Goal: Task Accomplishment & Management: Manage account settings

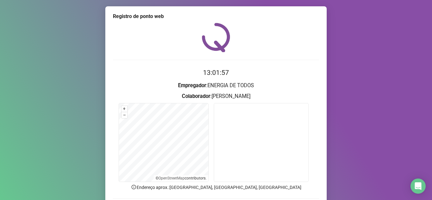
scroll to position [47, 0]
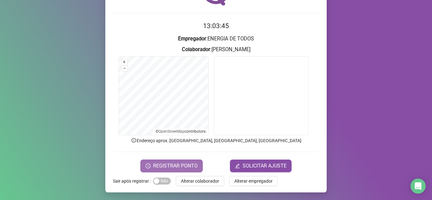
click at [173, 166] on span "REGISTRAR PONTO" at bounding box center [175, 166] width 45 height 8
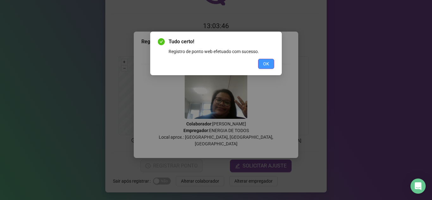
click at [263, 62] on button "OK" at bounding box center [266, 64] width 16 height 10
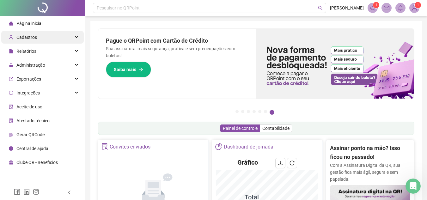
click at [77, 38] on div "Cadastros" at bounding box center [42, 37] width 83 height 13
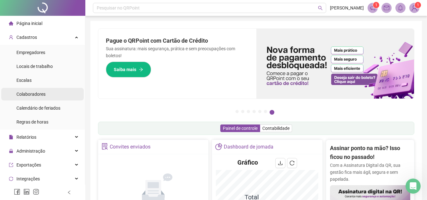
click at [35, 95] on span "Colaboradores" at bounding box center [30, 94] width 29 height 5
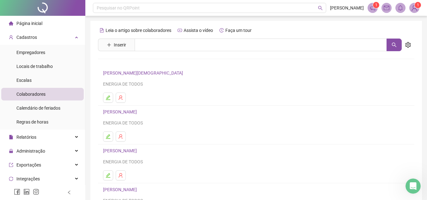
click at [34, 21] on span "Página inicial" at bounding box center [29, 23] width 26 height 5
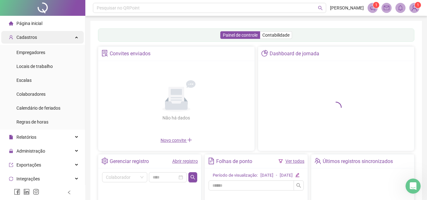
click at [63, 40] on div "Cadastros" at bounding box center [42, 37] width 83 height 13
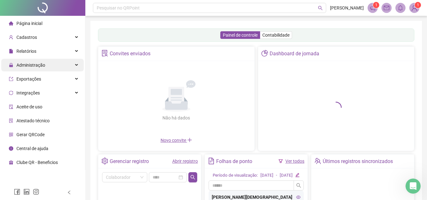
click at [80, 65] on div "Administração" at bounding box center [42, 65] width 83 height 13
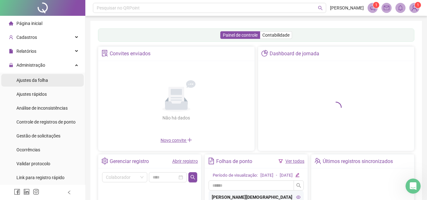
click at [50, 81] on li "Ajustes da folha" at bounding box center [42, 80] width 83 height 13
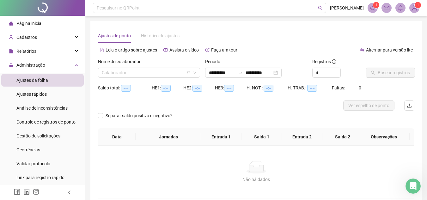
type input "**********"
click at [65, 193] on div at bounding box center [42, 192] width 85 height 15
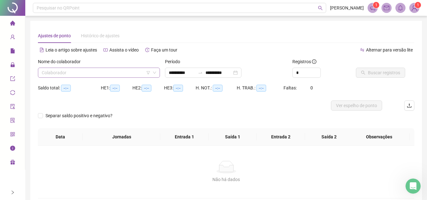
click at [106, 77] on input "search" at bounding box center [96, 72] width 109 height 9
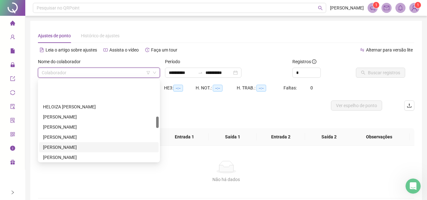
scroll to position [253, 0]
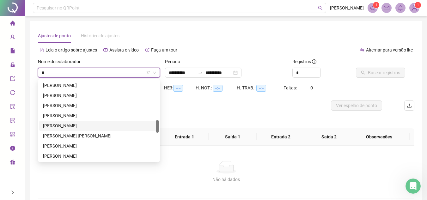
type input "**"
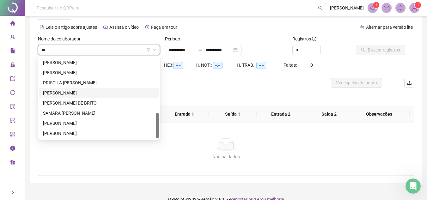
scroll to position [33, 0]
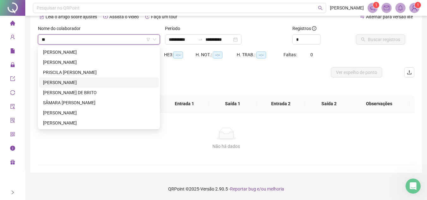
click at [106, 82] on div "[PERSON_NAME]" at bounding box center [99, 82] width 112 height 7
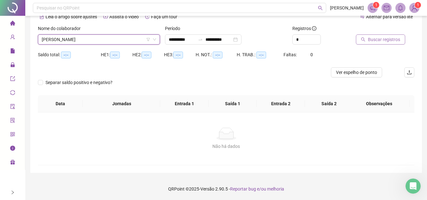
click at [374, 40] on span "Buscar registros" at bounding box center [384, 39] width 32 height 7
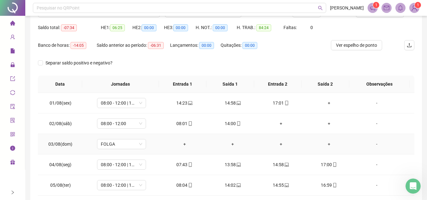
scroll to position [60, 0]
click at [327, 100] on td "+" at bounding box center [329, 104] width 48 height 21
click at [325, 104] on div "+" at bounding box center [329, 103] width 38 height 7
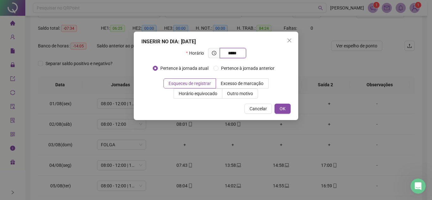
type input "*****"
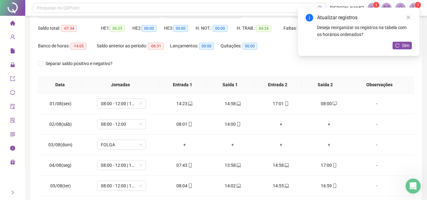
click at [401, 41] on div "Atualizar registros Deseja reorganizar os registros na tabela com os horários o…" at bounding box center [358, 32] width 121 height 48
click at [403, 45] on span "Sim" at bounding box center [405, 45] width 7 height 7
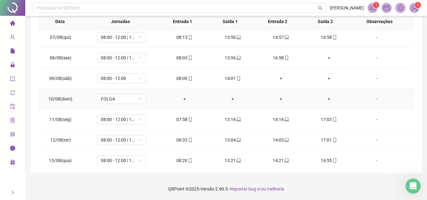
scroll to position [95, 0]
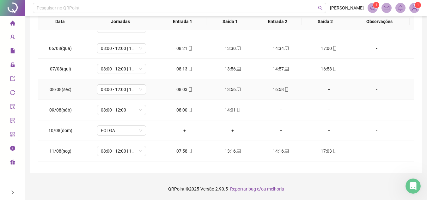
click at [322, 88] on div "+" at bounding box center [329, 89] width 38 height 7
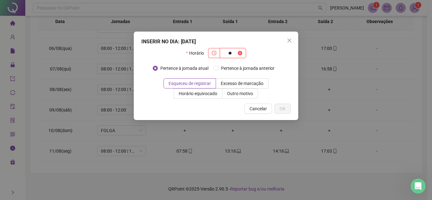
type input "*"
click at [289, 37] on button "Close" at bounding box center [289, 40] width 10 height 10
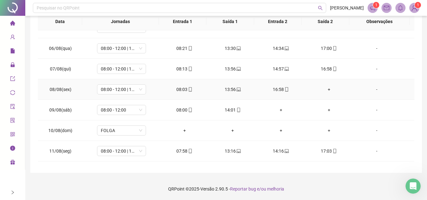
click at [329, 91] on div "+" at bounding box center [329, 89] width 38 height 7
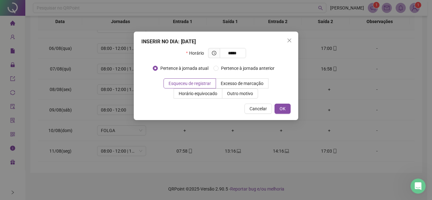
type input "*****"
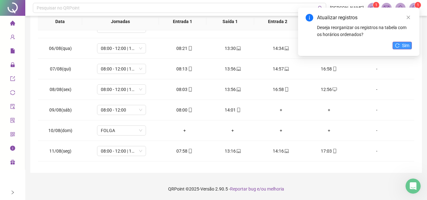
click at [406, 46] on span "Sim" at bounding box center [405, 45] width 7 height 7
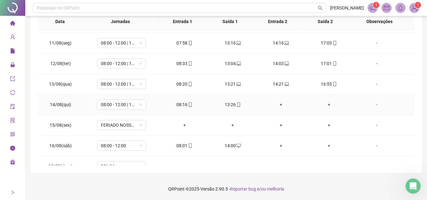
scroll to position [214, 0]
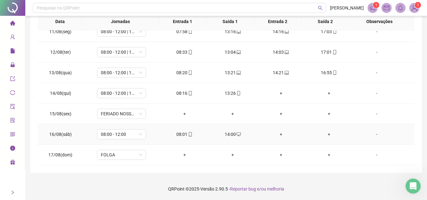
click at [188, 134] on icon "mobile" at bounding box center [190, 134] width 4 height 4
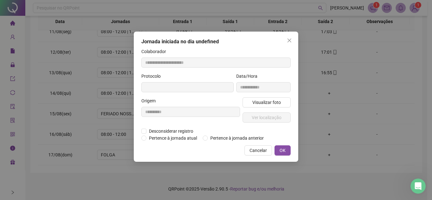
type input "**********"
click at [279, 107] on button "Visualizar foto" at bounding box center [267, 102] width 48 height 10
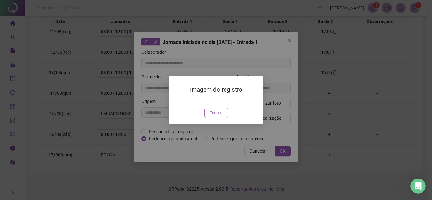
click at [217, 116] on span "Fechar" at bounding box center [216, 112] width 14 height 7
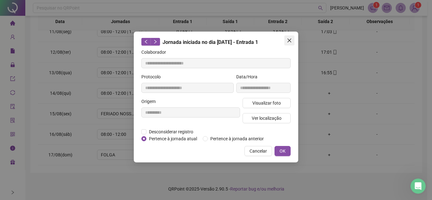
click at [295, 37] on div "**********" at bounding box center [216, 97] width 164 height 131
click at [291, 40] on icon "close" at bounding box center [289, 40] width 5 height 5
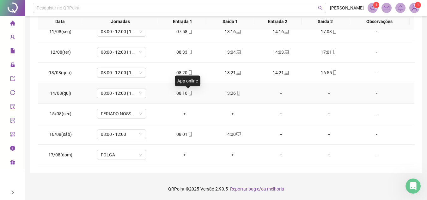
click at [189, 94] on icon "mobile" at bounding box center [190, 93] width 4 height 4
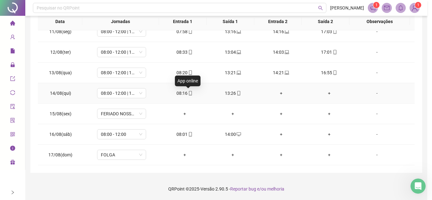
type input "**********"
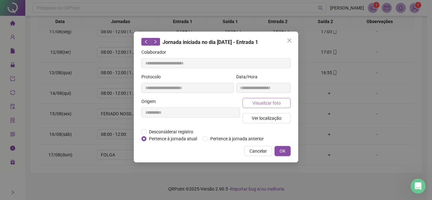
click at [268, 103] on span "Visualizar foto" at bounding box center [266, 103] width 28 height 7
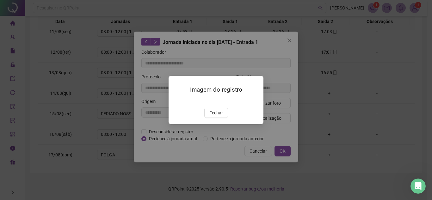
click at [223, 124] on div "Imagem do registro Fechar" at bounding box center [216, 100] width 95 height 48
click at [218, 116] on span "Fechar" at bounding box center [216, 112] width 14 height 7
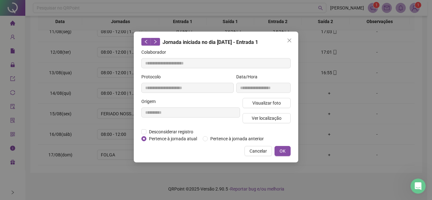
click at [292, 41] on icon "close" at bounding box center [289, 40] width 5 height 5
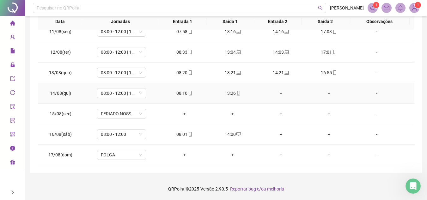
click at [240, 90] on td "13:26" at bounding box center [233, 93] width 48 height 21
click at [237, 93] on icon "mobile" at bounding box center [239, 93] width 4 height 4
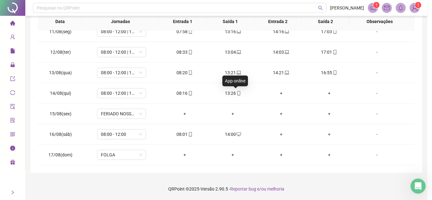
type input "**********"
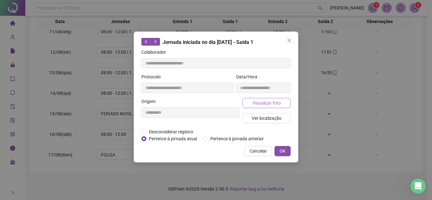
click at [273, 103] on span "Visualizar foto" at bounding box center [266, 103] width 28 height 7
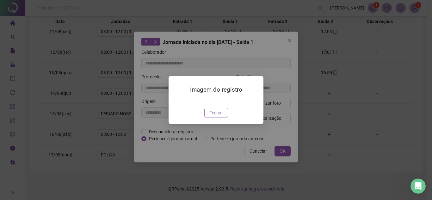
click at [220, 116] on span "Fechar" at bounding box center [216, 112] width 14 height 7
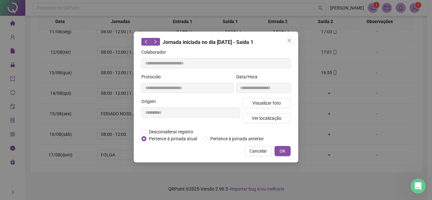
click at [288, 43] on button "Close" at bounding box center [289, 40] width 10 height 10
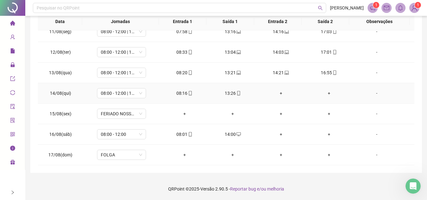
click at [285, 89] on td "+" at bounding box center [281, 93] width 48 height 21
click at [279, 92] on div "+" at bounding box center [281, 93] width 38 height 7
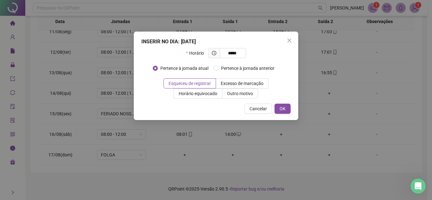
type input "*****"
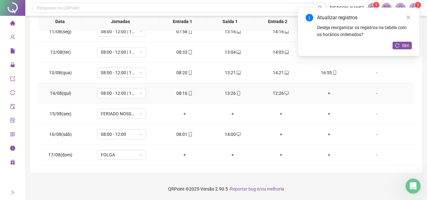
click at [325, 92] on div "+" at bounding box center [329, 93] width 38 height 7
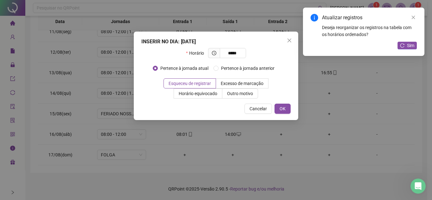
type input "*****"
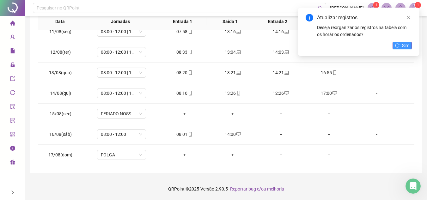
click at [409, 45] on span "Sim" at bounding box center [405, 45] width 7 height 7
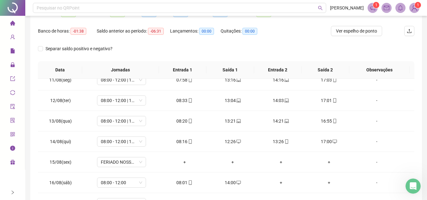
scroll to position [18, 0]
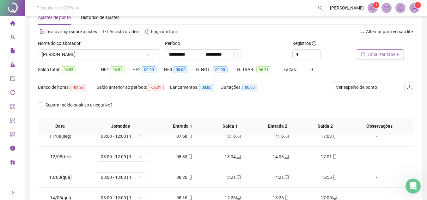
click at [379, 50] on button "Atualizar tabela" at bounding box center [380, 54] width 48 height 10
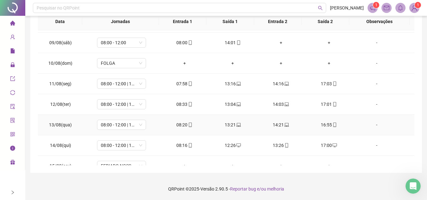
scroll to position [151, 0]
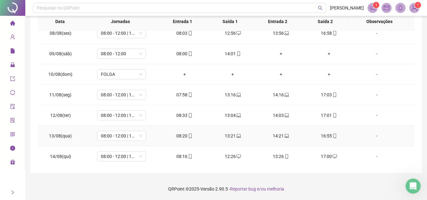
click at [279, 135] on div "14:21" at bounding box center [281, 136] width 38 height 7
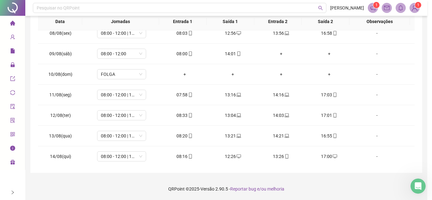
type input "**********"
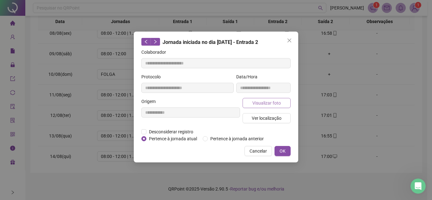
click at [279, 102] on span "Visualizar foto" at bounding box center [266, 103] width 28 height 7
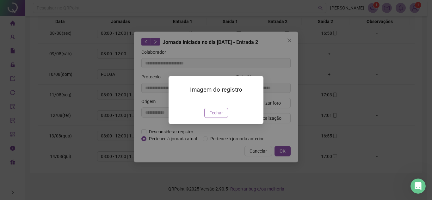
click at [217, 116] on span "Fechar" at bounding box center [216, 112] width 14 height 7
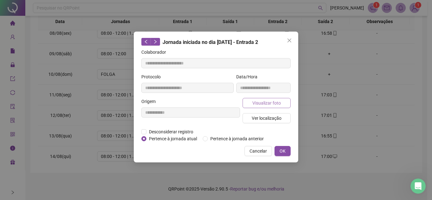
click at [268, 102] on span "Visualizar foto" at bounding box center [266, 103] width 28 height 7
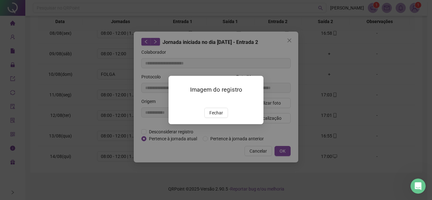
click at [176, 101] on img at bounding box center [176, 101] width 0 height 0
click at [212, 124] on div "Imagem do registro Fechar" at bounding box center [216, 100] width 95 height 48
click at [215, 116] on span "Fechar" at bounding box center [216, 112] width 14 height 7
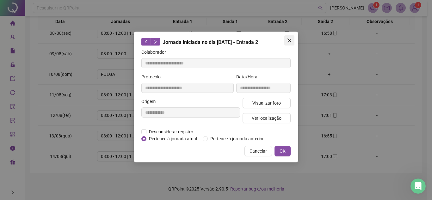
click at [290, 41] on icon "close" at bounding box center [290, 41] width 4 height 4
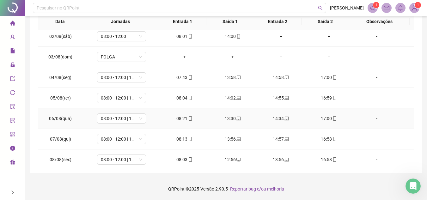
scroll to position [0, 0]
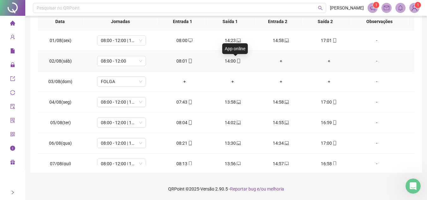
click at [237, 59] on icon "mobile" at bounding box center [239, 61] width 4 height 4
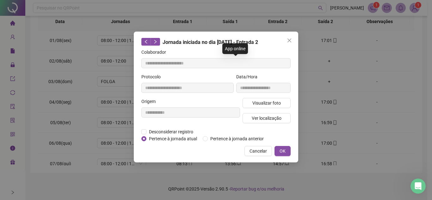
type input "**********"
click at [263, 109] on div "Visualizar foto Ver localização" at bounding box center [266, 113] width 51 height 30
click at [261, 102] on span "Visualizar foto" at bounding box center [266, 103] width 28 height 7
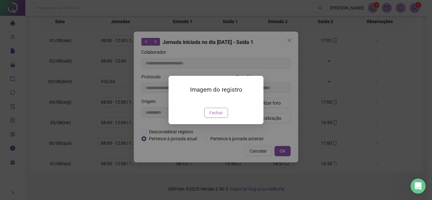
click at [216, 116] on span "Fechar" at bounding box center [216, 112] width 14 height 7
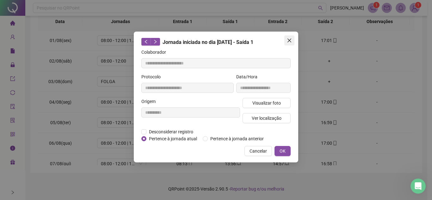
click at [289, 40] on icon "close" at bounding box center [289, 40] width 5 height 5
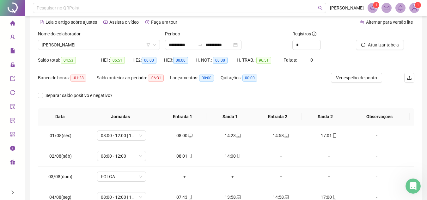
scroll to position [63, 0]
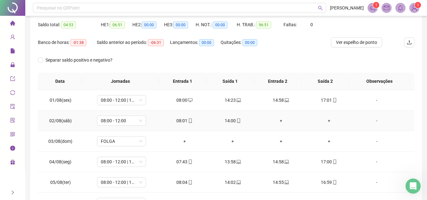
click at [189, 120] on icon "mobile" at bounding box center [190, 121] width 4 height 4
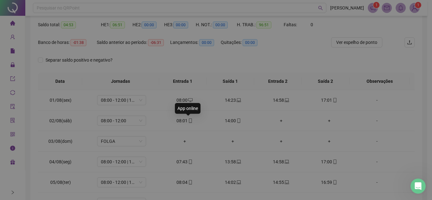
type input "**********"
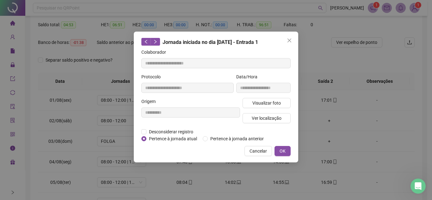
click at [265, 96] on div "**********" at bounding box center [263, 85] width 57 height 25
click at [263, 101] on span "Visualizar foto" at bounding box center [266, 103] width 28 height 7
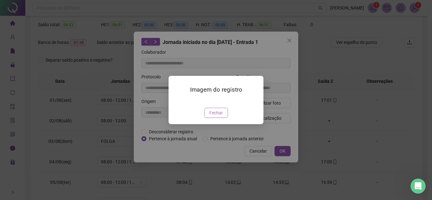
click at [222, 116] on span "Fechar" at bounding box center [216, 112] width 14 height 7
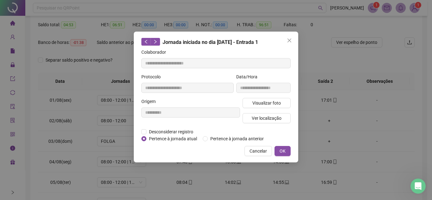
click at [290, 39] on icon "close" at bounding box center [289, 40] width 5 height 5
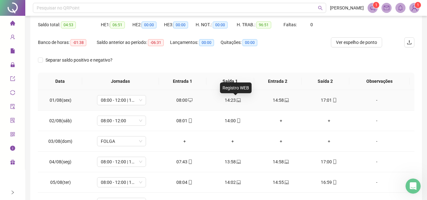
click at [237, 102] on icon "laptop" at bounding box center [239, 100] width 4 height 4
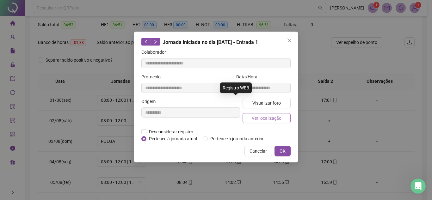
type input "**********"
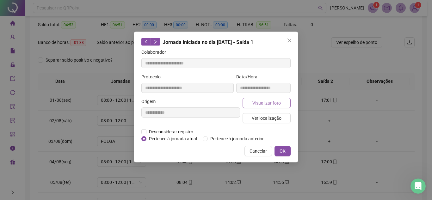
click at [276, 100] on span "Visualizar foto" at bounding box center [266, 103] width 28 height 7
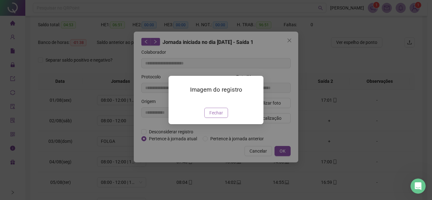
click at [221, 116] on span "Fechar" at bounding box center [216, 112] width 14 height 7
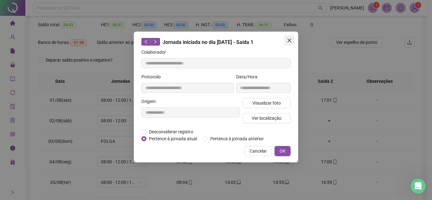
click at [288, 39] on icon "close" at bounding box center [290, 41] width 4 height 4
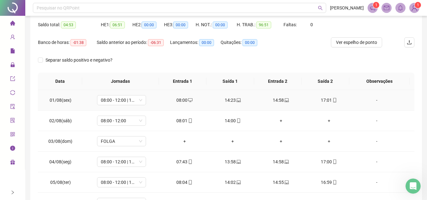
click at [280, 102] on div "14:58" at bounding box center [281, 100] width 38 height 7
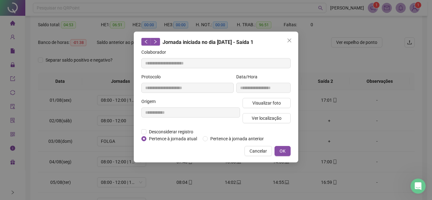
type input "**********"
click at [274, 102] on span "Visualizar foto" at bounding box center [266, 103] width 28 height 7
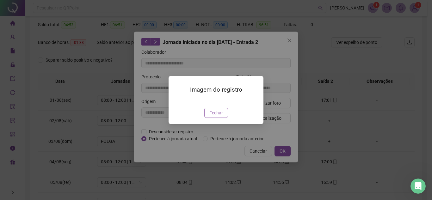
click at [221, 118] on button "Fechar" at bounding box center [216, 113] width 24 height 10
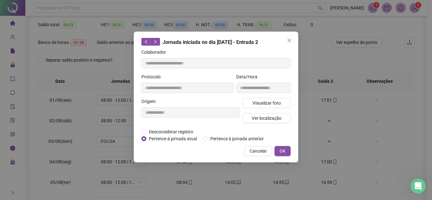
click at [291, 38] on icon "close" at bounding box center [289, 40] width 5 height 5
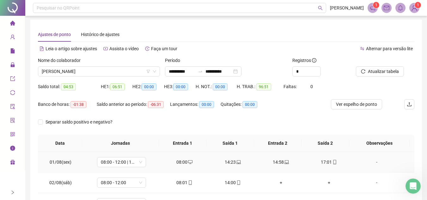
scroll to position [0, 0]
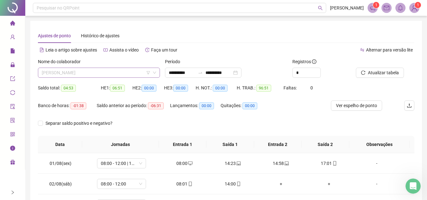
click at [107, 73] on span "[PERSON_NAME]" at bounding box center [99, 72] width 115 height 9
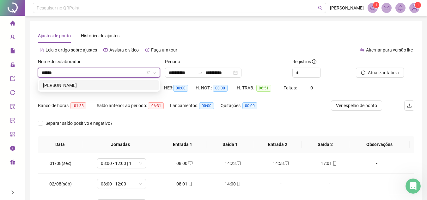
type input "*******"
click at [112, 85] on div "[PERSON_NAME]" at bounding box center [99, 85] width 112 height 7
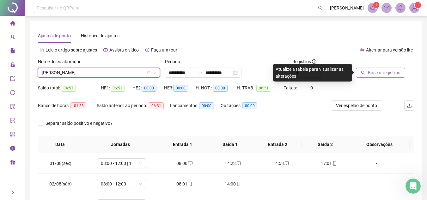
click at [382, 71] on span "Buscar registros" at bounding box center [384, 72] width 32 height 7
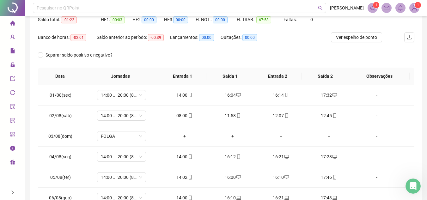
scroll to position [4, 0]
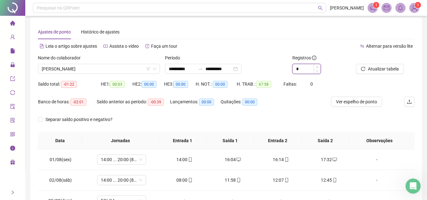
click at [318, 66] on icon "up" at bounding box center [317, 67] width 2 height 2
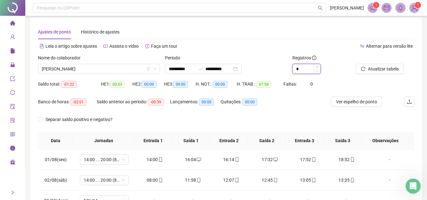
click at [318, 66] on icon "up" at bounding box center [317, 67] width 2 height 2
type input "**"
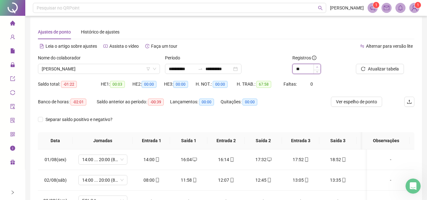
click at [318, 66] on icon "up" at bounding box center [317, 67] width 2 height 2
click at [393, 64] on button "Atualizar tabela" at bounding box center [380, 69] width 48 height 10
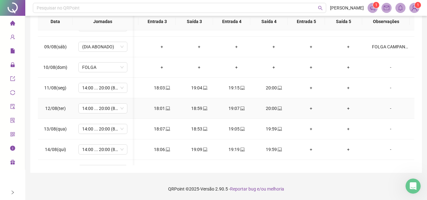
scroll to position [219, 144]
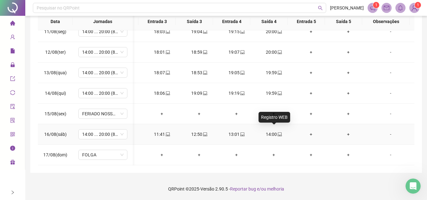
click at [278, 133] on icon "laptop" at bounding box center [280, 135] width 4 height 4
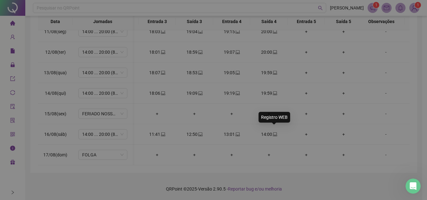
type input "**********"
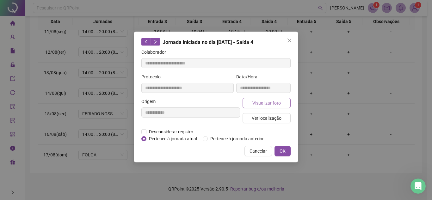
click at [281, 103] on button "Visualizar foto" at bounding box center [267, 103] width 48 height 10
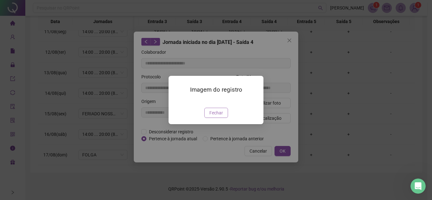
click at [218, 116] on span "Fechar" at bounding box center [216, 112] width 14 height 7
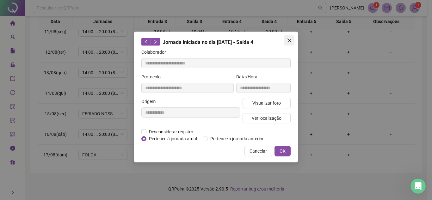
click at [287, 40] on icon "close" at bounding box center [289, 40] width 5 height 5
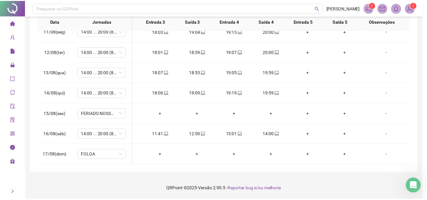
scroll to position [219, 139]
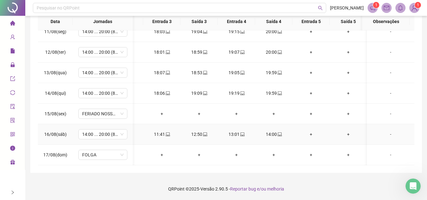
click at [207, 132] on icon "laptop" at bounding box center [205, 134] width 4 height 4
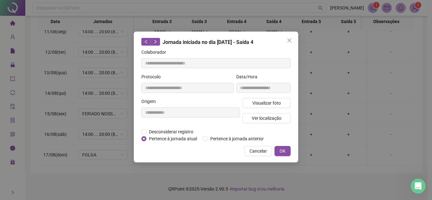
type input "**********"
click at [274, 100] on span "Visualizar foto" at bounding box center [266, 103] width 28 height 7
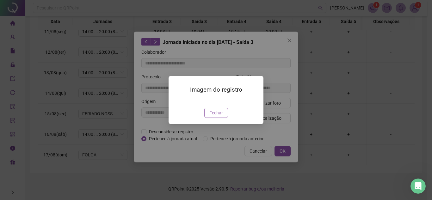
click at [214, 116] on span "Fechar" at bounding box center [216, 112] width 14 height 7
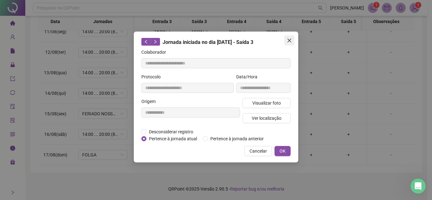
click at [291, 40] on icon "close" at bounding box center [289, 40] width 5 height 5
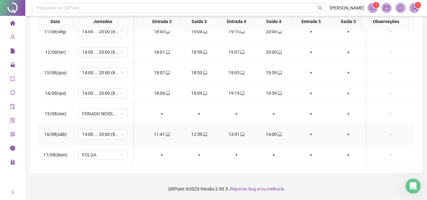
click at [169, 132] on icon "laptop" at bounding box center [168, 134] width 4 height 4
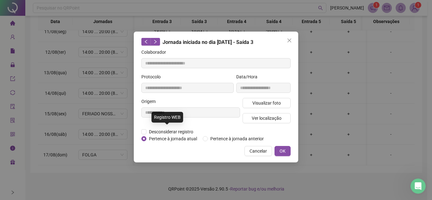
type input "**********"
click at [276, 102] on span "Visualizar foto" at bounding box center [266, 103] width 28 height 7
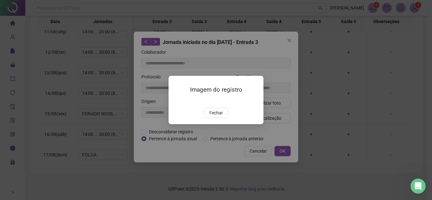
click at [176, 101] on img at bounding box center [176, 101] width 0 height 0
click at [224, 118] on button "Fechar" at bounding box center [216, 113] width 24 height 10
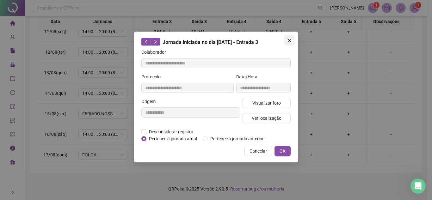
click at [294, 40] on span "Close" at bounding box center [289, 40] width 10 height 5
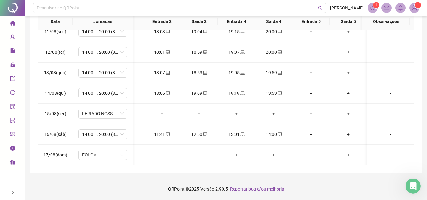
scroll to position [0, 0]
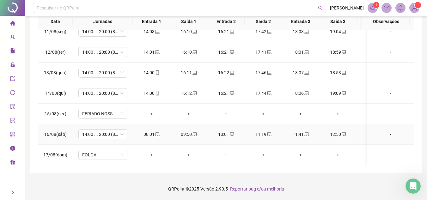
click at [159, 131] on div "08:01" at bounding box center [151, 134] width 27 height 7
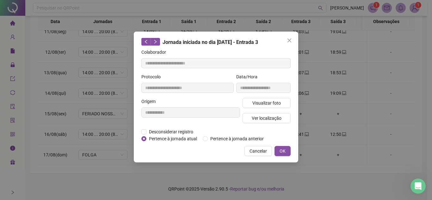
type input "**********"
click at [283, 95] on div "**********" at bounding box center [263, 85] width 57 height 25
click at [277, 101] on span "Visualizar foto" at bounding box center [266, 103] width 28 height 7
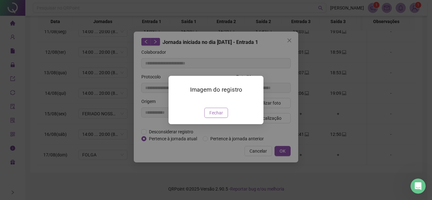
click at [216, 116] on span "Fechar" at bounding box center [216, 112] width 14 height 7
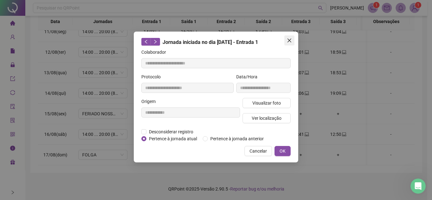
click at [291, 37] on button "Close" at bounding box center [289, 40] width 10 height 10
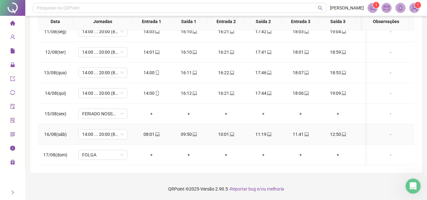
click at [193, 132] on icon "laptop" at bounding box center [195, 134] width 4 height 4
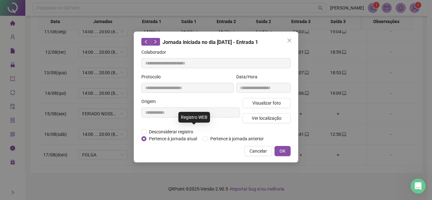
type input "**********"
click at [273, 98] on button "Visualizar foto" at bounding box center [267, 103] width 48 height 10
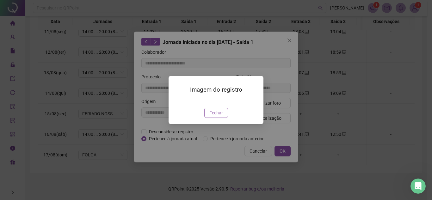
click at [218, 116] on span "Fechar" at bounding box center [216, 112] width 14 height 7
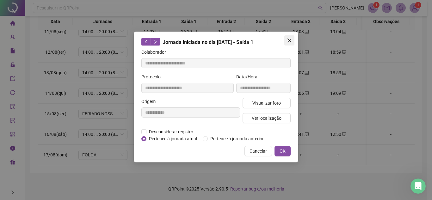
click at [286, 42] on span "Close" at bounding box center [289, 40] width 10 height 5
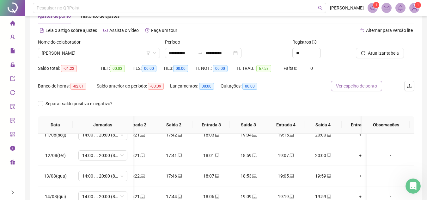
click at [357, 85] on span "Ver espelho de ponto" at bounding box center [356, 86] width 41 height 7
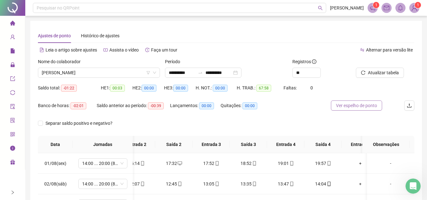
click at [368, 107] on span "Ver espelho de ponto" at bounding box center [356, 105] width 41 height 7
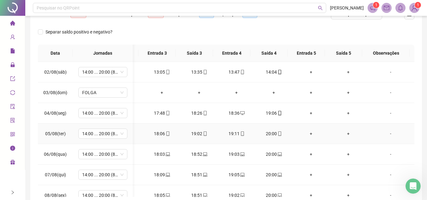
scroll to position [32, 144]
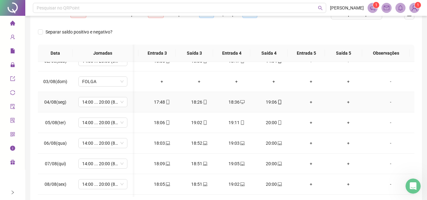
click at [278, 102] on div "19:06" at bounding box center [273, 102] width 27 height 7
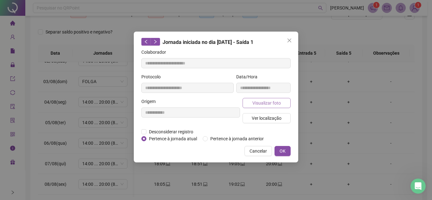
type input "**********"
click at [285, 106] on button "Visualizar foto" at bounding box center [267, 103] width 48 height 10
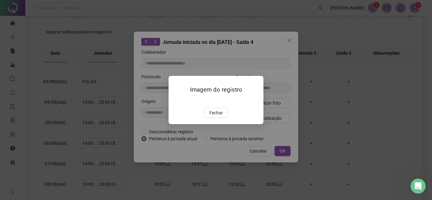
click at [220, 124] on div "Imagem do registro Fechar" at bounding box center [216, 100] width 95 height 48
click at [213, 116] on span "Fechar" at bounding box center [216, 112] width 14 height 7
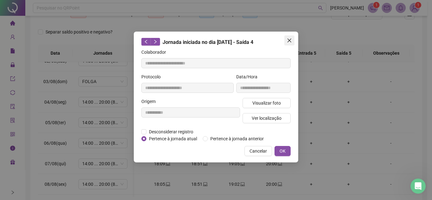
click at [287, 43] on span "Close" at bounding box center [289, 40] width 10 height 5
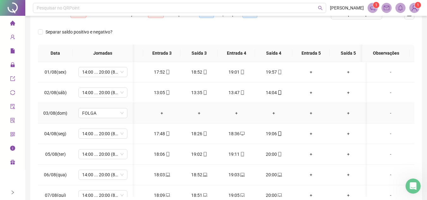
scroll to position [0, 0]
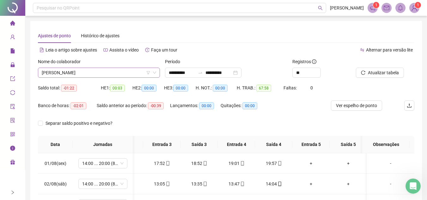
click at [109, 74] on span "[PERSON_NAME]" at bounding box center [99, 72] width 115 height 9
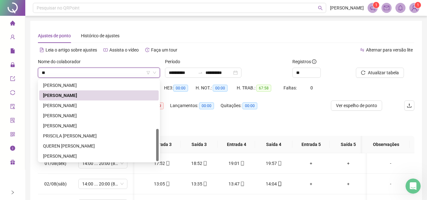
scroll to position [121, 0]
type input "***"
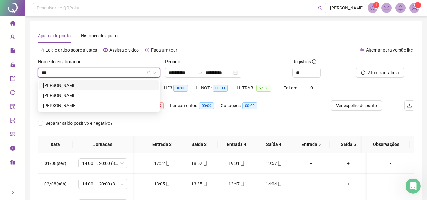
scroll to position [0, 0]
click at [106, 98] on div "[PERSON_NAME]" at bounding box center [99, 95] width 112 height 7
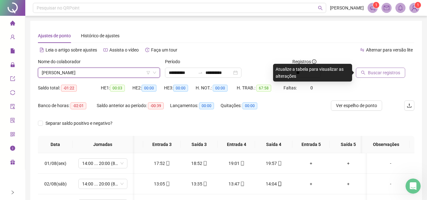
click at [397, 71] on span "Buscar registros" at bounding box center [384, 72] width 32 height 7
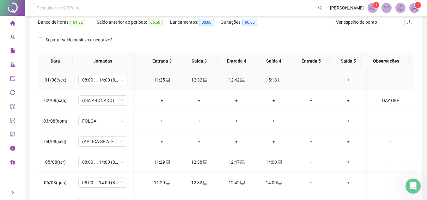
scroll to position [95, 0]
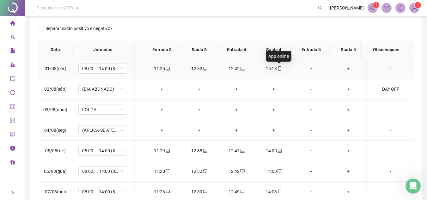
click at [278, 68] on icon "mobile" at bounding box center [280, 68] width 4 height 4
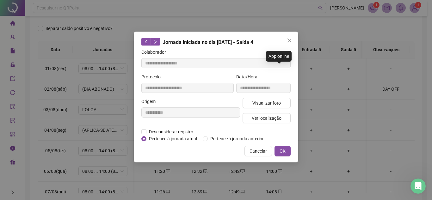
type input "**********"
click at [279, 103] on span "Visualizar foto" at bounding box center [266, 103] width 28 height 7
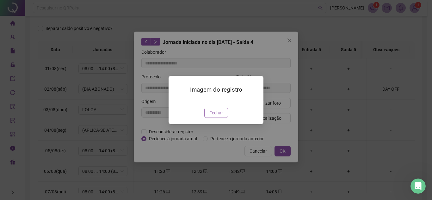
click at [213, 118] on button "Fechar" at bounding box center [216, 113] width 24 height 10
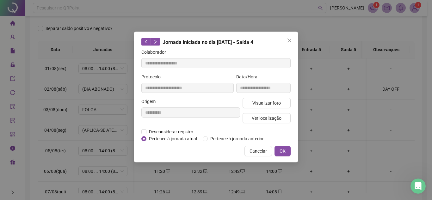
click at [289, 41] on icon "close" at bounding box center [289, 40] width 5 height 5
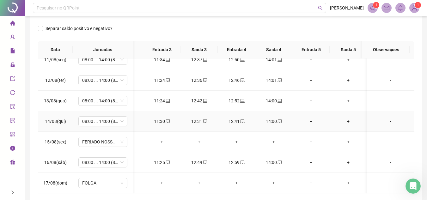
scroll to position [123, 0]
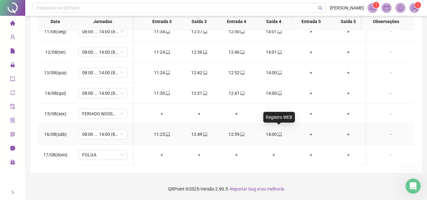
click at [279, 132] on icon "laptop" at bounding box center [280, 134] width 4 height 4
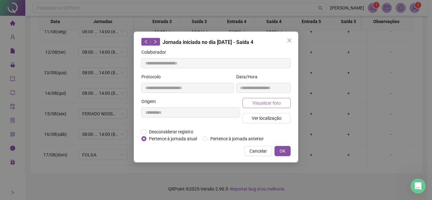
click at [285, 105] on button "Visualizar foto" at bounding box center [267, 103] width 48 height 10
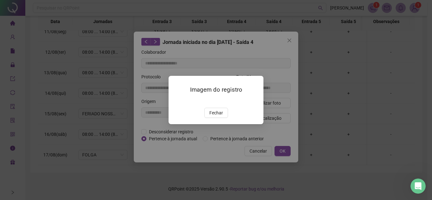
type input "**********"
click at [219, 116] on span "Fechar" at bounding box center [216, 112] width 14 height 7
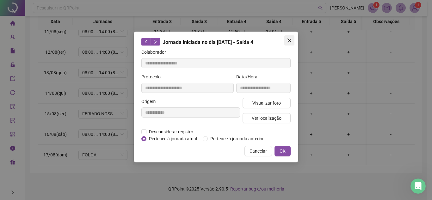
click at [288, 44] on button "Close" at bounding box center [289, 40] width 10 height 10
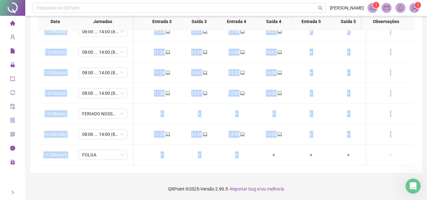
drag, startPoint x: 260, startPoint y: 160, endPoint x: 146, endPoint y: 161, distance: 114.5
click at [146, 161] on div "01/08(sex) 08:00 ... 14:00 (8 HORAS) 08:07 09:07 09:18 11:05 11:25 12:32 12:42 …" at bounding box center [226, 97] width 377 height 135
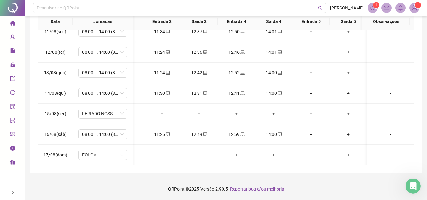
click at [213, 181] on footer "QRPoint © 2025 - Versão 2.90.5 - Reportar bug e/ou melhoria" at bounding box center [226, 189] width 402 height 22
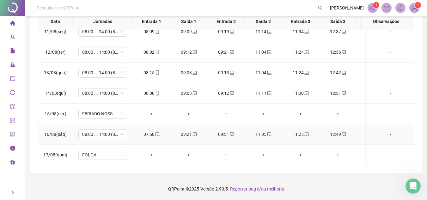
click at [160, 131] on div "07:58" at bounding box center [151, 134] width 27 height 7
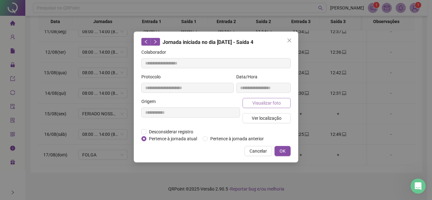
type input "**********"
click at [280, 101] on span "Visualizar foto" at bounding box center [266, 103] width 28 height 7
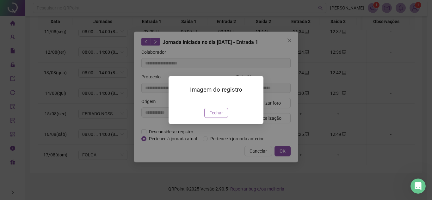
click at [219, 116] on span "Fechar" at bounding box center [216, 112] width 14 height 7
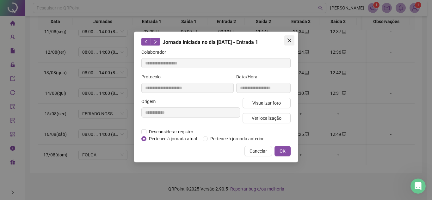
click at [293, 36] on button "Close" at bounding box center [289, 40] width 10 height 10
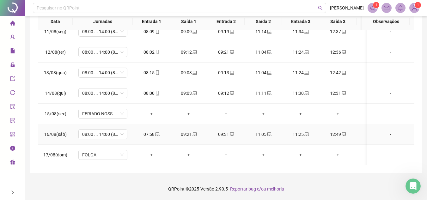
click at [194, 133] on icon "laptop" at bounding box center [195, 135] width 4 height 4
type input "**********"
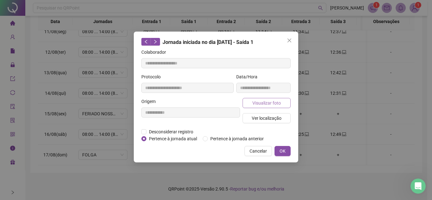
click at [258, 103] on span "Visualizar foto" at bounding box center [266, 103] width 28 height 7
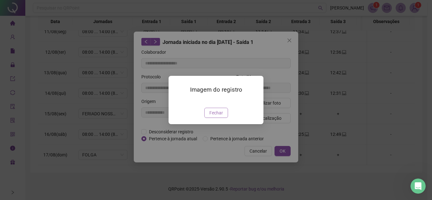
click at [222, 116] on span "Fechar" at bounding box center [216, 112] width 14 height 7
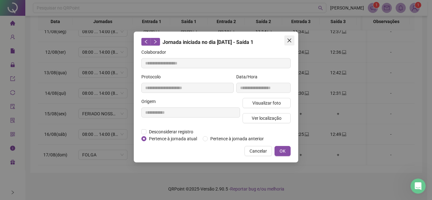
click at [290, 44] on button "Close" at bounding box center [289, 40] width 10 height 10
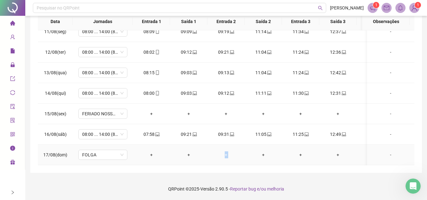
drag, startPoint x: 220, startPoint y: 160, endPoint x: 263, endPoint y: 158, distance: 43.1
click at [263, 158] on tr "17/08(dom) FOLGA + + + + + + + + + + -" at bounding box center [296, 155] width 516 height 21
drag, startPoint x: 228, startPoint y: 183, endPoint x: 225, endPoint y: 176, distance: 7.9
click at [228, 183] on footer "QRPoint © 2025 - Versão 2.90.5 - Reportar bug e/ou melhoria" at bounding box center [226, 189] width 402 height 22
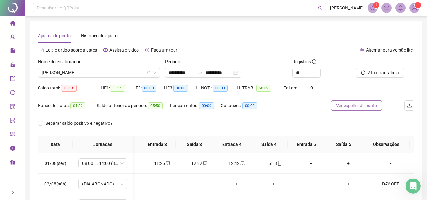
click at [358, 104] on span "Ver espelho de ponto" at bounding box center [356, 105] width 41 height 7
click at [106, 75] on span "[PERSON_NAME]" at bounding box center [99, 72] width 115 height 9
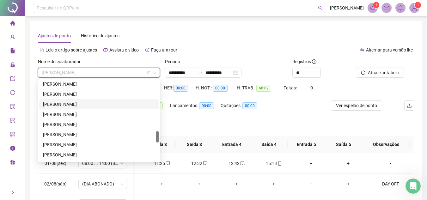
scroll to position [486, 0]
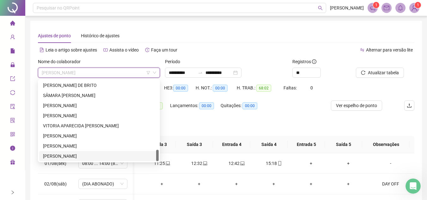
click at [84, 156] on div "[PERSON_NAME]" at bounding box center [99, 156] width 112 height 7
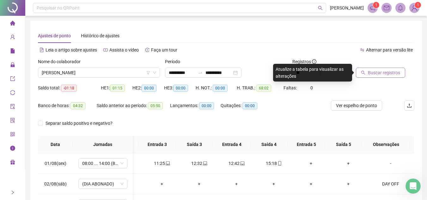
click at [383, 75] on span "Buscar registros" at bounding box center [384, 72] width 32 height 7
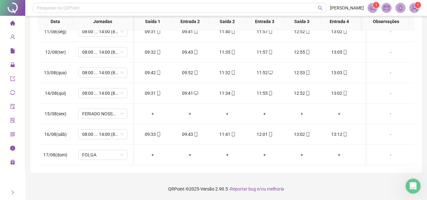
scroll to position [0, 37]
click at [247, 160] on td "+" at bounding box center [263, 155] width 37 height 21
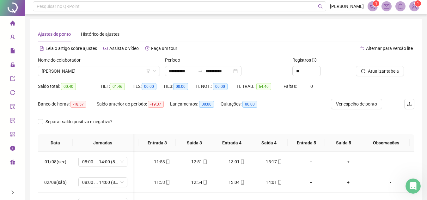
scroll to position [0, 0]
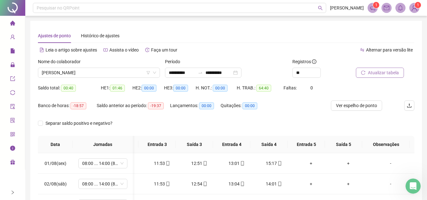
click at [372, 70] on span "Atualizar tabela" at bounding box center [383, 72] width 31 height 7
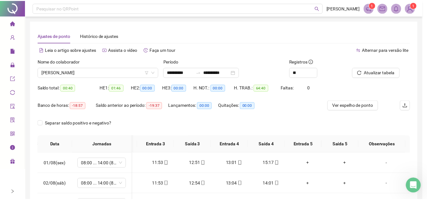
scroll to position [0, 139]
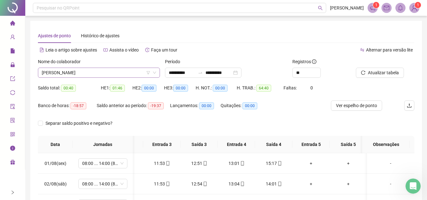
click at [112, 70] on span "[PERSON_NAME]" at bounding box center [99, 72] width 115 height 9
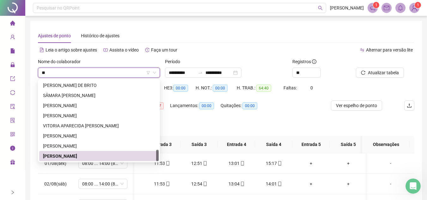
scroll to position [71, 0]
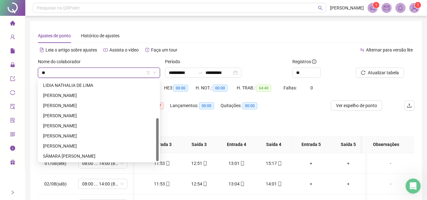
type input "***"
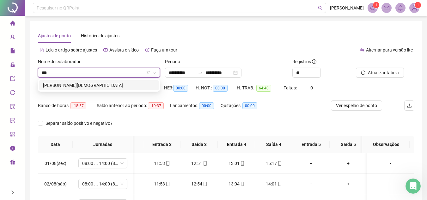
click at [99, 88] on div "[PERSON_NAME][DEMOGRAPHIC_DATA]" at bounding box center [99, 85] width 112 height 7
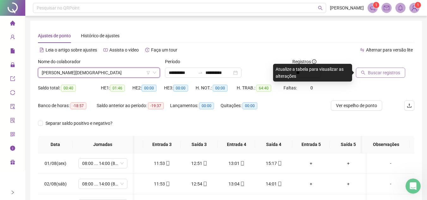
click at [380, 74] on span "Buscar registros" at bounding box center [384, 72] width 32 height 7
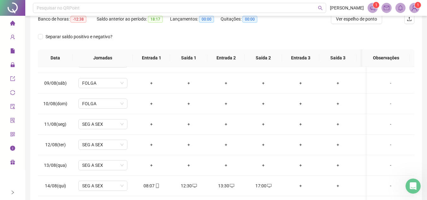
scroll to position [59, 0]
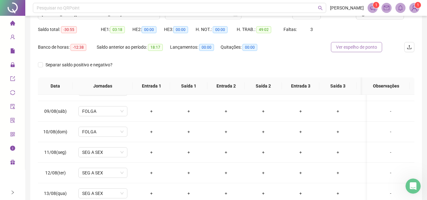
click at [360, 47] on span "Ver espelho de ponto" at bounding box center [356, 47] width 41 height 7
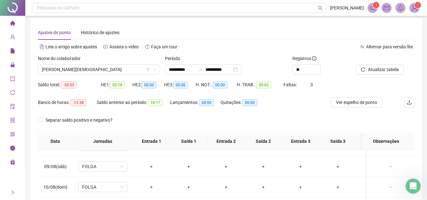
scroll to position [0, 0]
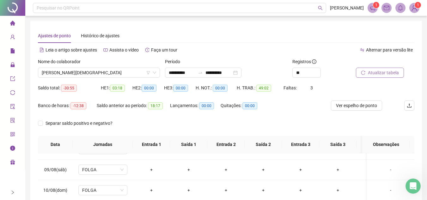
click at [394, 72] on span "Atualizar tabela" at bounding box center [383, 72] width 31 height 7
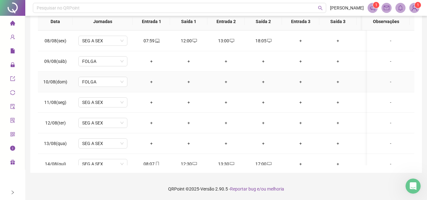
scroll to position [127, 0]
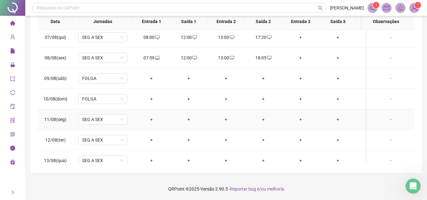
click at [388, 119] on div "-" at bounding box center [390, 119] width 37 height 7
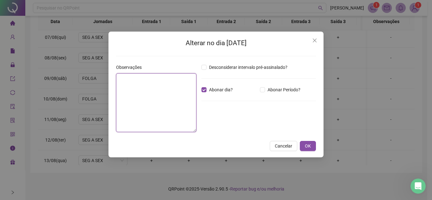
click at [159, 89] on textarea at bounding box center [156, 102] width 80 height 59
drag, startPoint x: 167, startPoint y: 78, endPoint x: 118, endPoint y: 81, distance: 49.8
click at [118, 81] on textarea "**********" at bounding box center [156, 102] width 80 height 59
type textarea "**********"
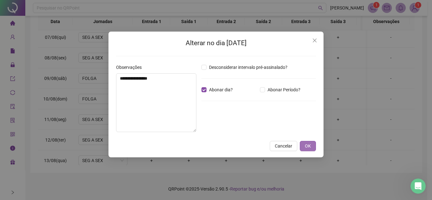
click at [312, 146] on button "OK" at bounding box center [308, 146] width 16 height 10
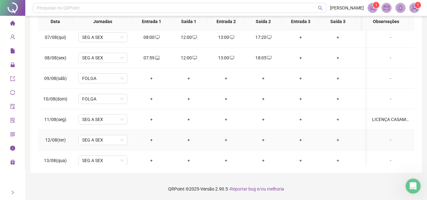
click at [386, 138] on div "-" at bounding box center [390, 140] width 37 height 7
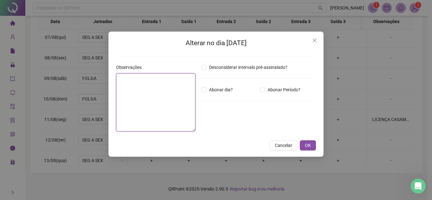
click at [152, 96] on textarea at bounding box center [155, 102] width 79 height 58
paste textarea "**********"
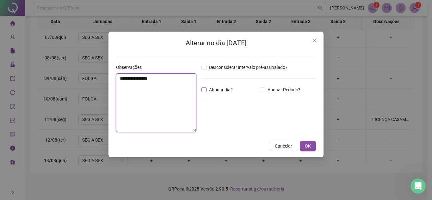
type textarea "**********"
click at [216, 89] on span "Abonar dia?" at bounding box center [221, 89] width 29 height 7
drag, startPoint x: 309, startPoint y: 146, endPoint x: 309, endPoint y: 129, distance: 16.8
click at [309, 146] on span "OK" at bounding box center [308, 146] width 6 height 7
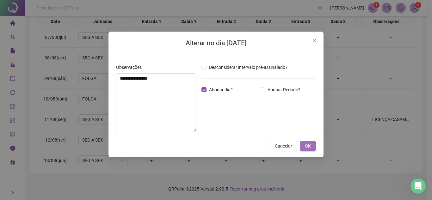
click at [310, 144] on span "OK" at bounding box center [308, 146] width 6 height 7
click at [306, 146] on span "OK" at bounding box center [308, 146] width 6 height 7
click at [310, 146] on span "OK" at bounding box center [308, 146] width 6 height 7
click at [317, 43] on icon "close" at bounding box center [314, 40] width 5 height 5
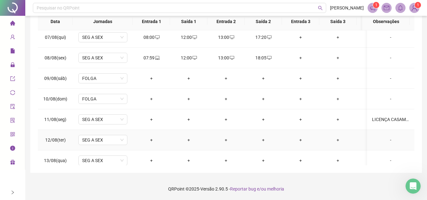
click at [387, 141] on div "-" at bounding box center [390, 140] width 37 height 7
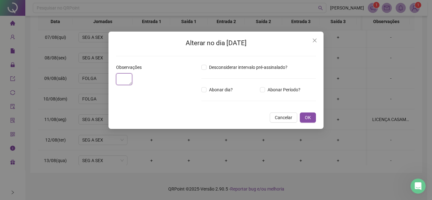
click at [132, 85] on textarea at bounding box center [124, 79] width 16 height 12
click at [317, 40] on icon "close" at bounding box center [314, 40] width 5 height 5
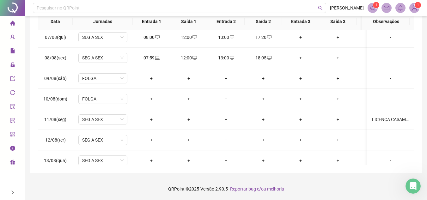
click at [216, 172] on div "**********" at bounding box center [226, 35] width 392 height 275
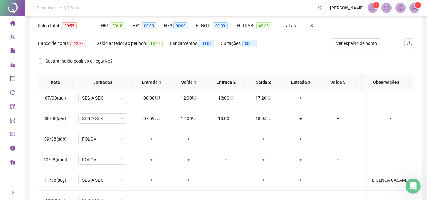
scroll to position [16, 0]
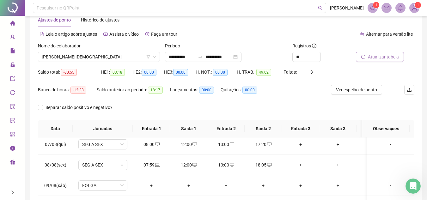
click at [388, 53] on button "Atualizar tabela" at bounding box center [380, 57] width 48 height 10
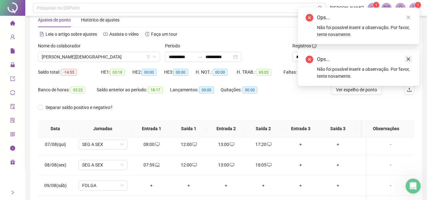
click at [410, 61] on icon "close" at bounding box center [408, 59] width 4 height 4
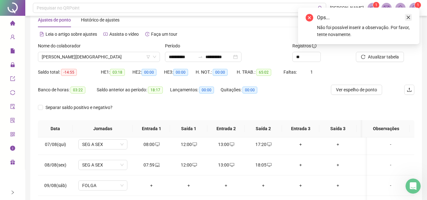
click at [411, 19] on link "Close" at bounding box center [408, 17] width 7 height 7
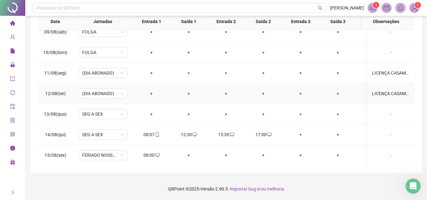
scroll to position [190, 0]
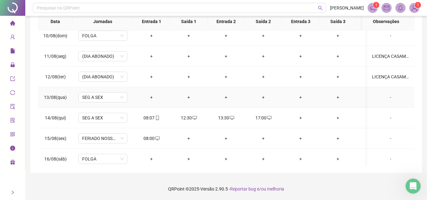
click at [388, 100] on div "-" at bounding box center [390, 97] width 37 height 7
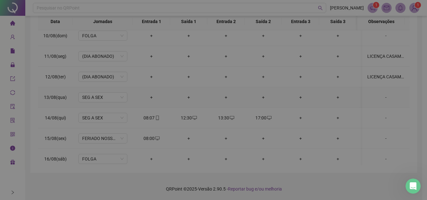
type textarea "**********"
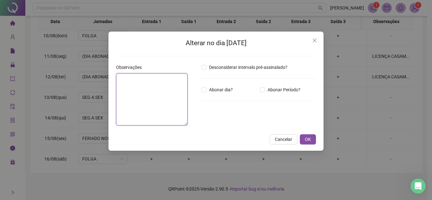
paste textarea "**********"
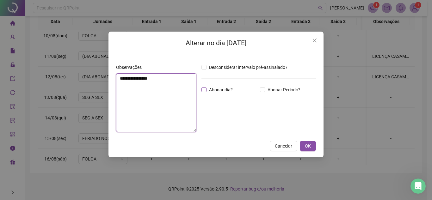
type textarea "**********"
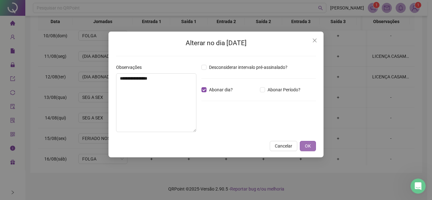
click at [309, 144] on span "OK" at bounding box center [308, 146] width 6 height 7
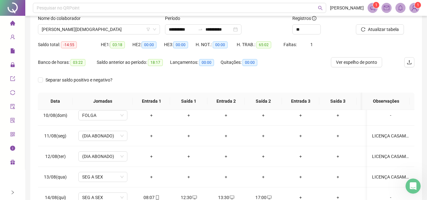
scroll to position [22, 0]
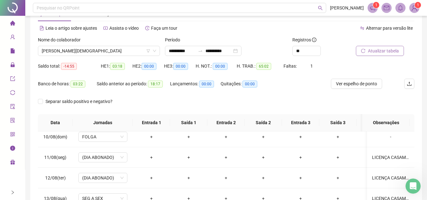
click at [390, 50] on span "Atualizar tabela" at bounding box center [383, 50] width 31 height 7
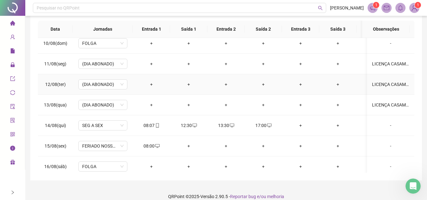
scroll to position [123, 0]
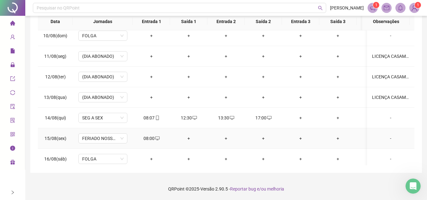
click at [190, 138] on div "+" at bounding box center [188, 138] width 27 height 7
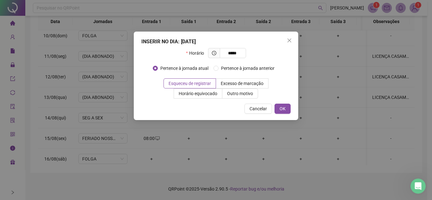
type input "*****"
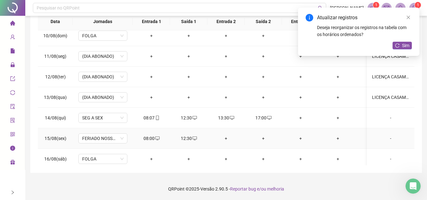
click at [232, 135] on div "+" at bounding box center [226, 138] width 27 height 7
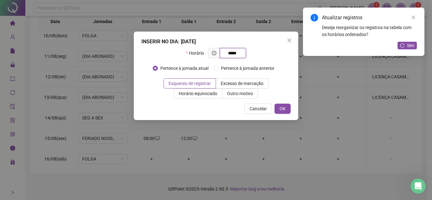
type input "*****"
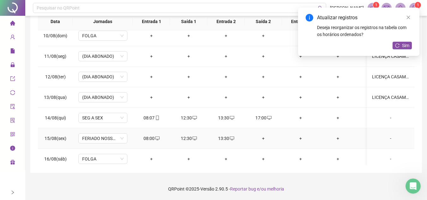
click at [270, 135] on div "+" at bounding box center [263, 138] width 27 height 7
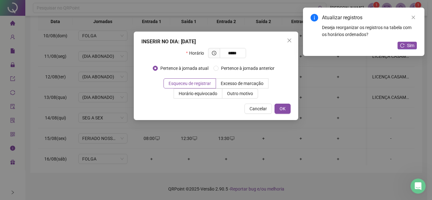
type input "*****"
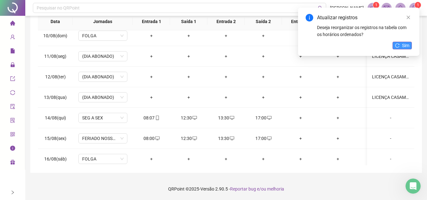
click at [402, 42] on button "Sim" at bounding box center [402, 46] width 19 height 8
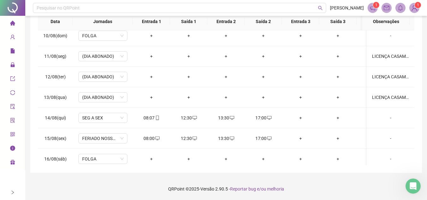
scroll to position [37, 0]
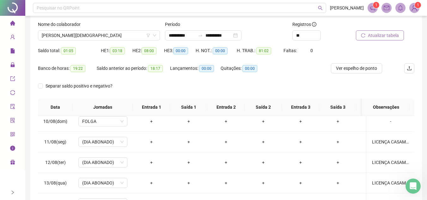
click at [384, 32] on span "Atualizar tabela" at bounding box center [383, 35] width 31 height 7
click at [380, 65] on button "Ver espelho de ponto" at bounding box center [356, 68] width 51 height 10
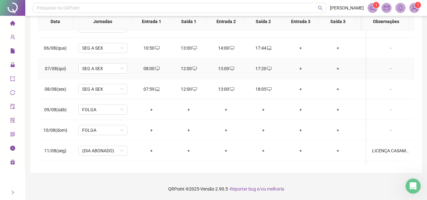
scroll to position [219, 0]
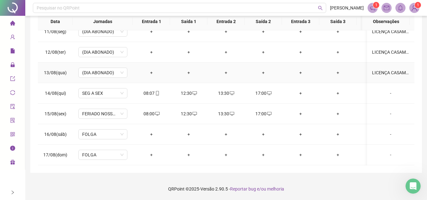
click at [382, 64] on td "LICENÇA CASAMENTO" at bounding box center [390, 73] width 47 height 21
click at [393, 71] on div "LICENÇA CASAMENTO" at bounding box center [390, 72] width 37 height 7
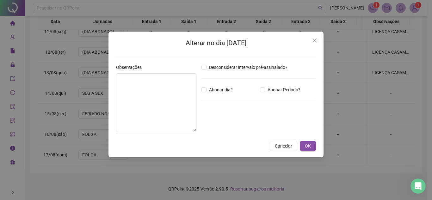
type textarea "**********"
click at [316, 42] on icon "close" at bounding box center [314, 40] width 5 height 5
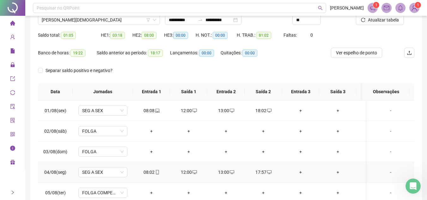
scroll to position [0, 0]
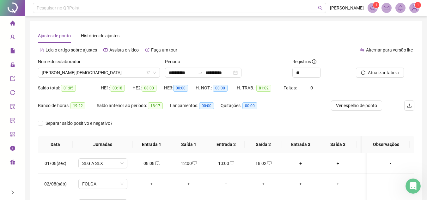
click at [14, 21] on icon "home" at bounding box center [12, 23] width 5 height 5
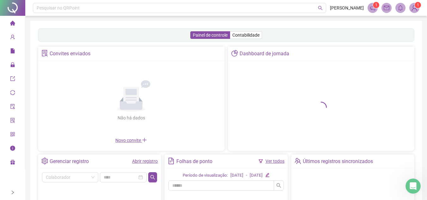
click at [14, 194] on icon "right" at bounding box center [12, 192] width 4 height 4
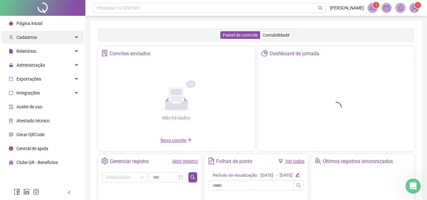
click at [77, 37] on icon at bounding box center [77, 37] width 3 height 0
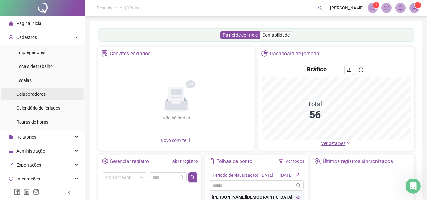
drag, startPoint x: 47, startPoint y: 89, endPoint x: 63, endPoint y: 93, distance: 16.6
click at [47, 89] on li "Colaboradores" at bounding box center [42, 94] width 83 height 13
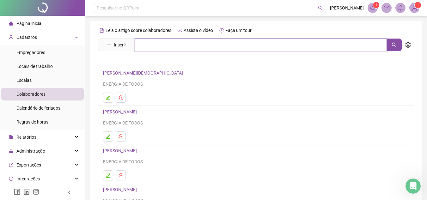
click at [162, 44] on input "text" at bounding box center [261, 45] width 252 height 13
type input "*******"
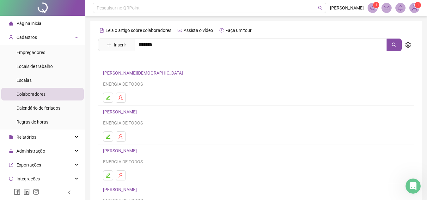
click at [144, 78] on link "[PERSON_NAME]" at bounding box center [127, 77] width 34 height 5
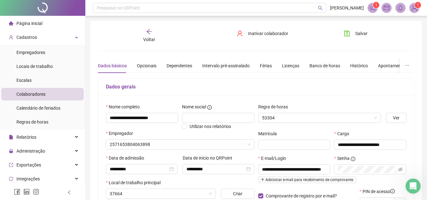
type input "**********"
click at [29, 24] on span "Página inicial" at bounding box center [29, 23] width 26 height 5
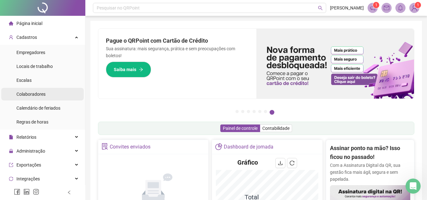
click at [40, 95] on span "Colaboradores" at bounding box center [30, 94] width 29 height 5
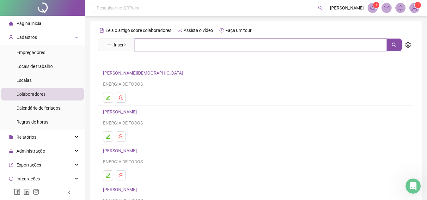
click at [163, 43] on input "text" at bounding box center [261, 45] width 252 height 13
type input "*******"
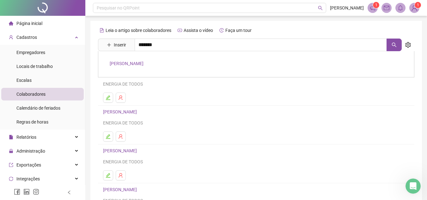
click at [144, 61] on link "[PERSON_NAME]" at bounding box center [127, 63] width 34 height 5
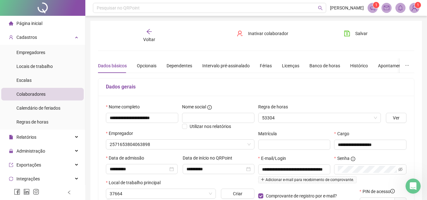
type input "**********"
click at [148, 30] on icon "arrow-left" at bounding box center [149, 31] width 6 height 6
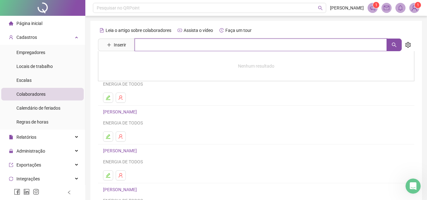
click at [160, 45] on input "text" at bounding box center [261, 45] width 252 height 13
type input "*"
type input "*****"
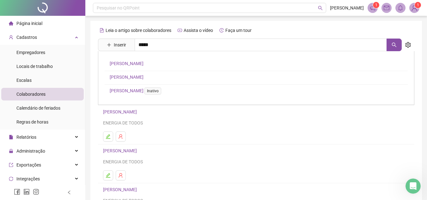
click at [137, 76] on link "[PERSON_NAME]" at bounding box center [127, 77] width 34 height 5
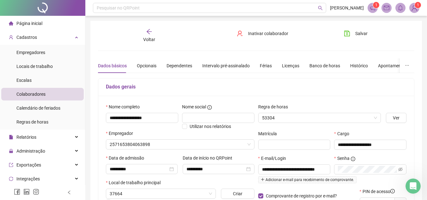
type input "**********"
click at [146, 32] on div "Voltar" at bounding box center [149, 35] width 49 height 15
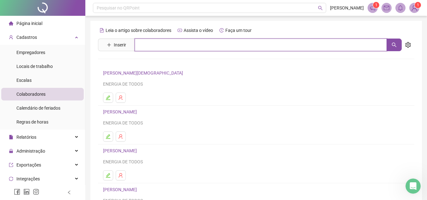
click at [152, 42] on input "text" at bounding box center [261, 45] width 252 height 13
type input "*****"
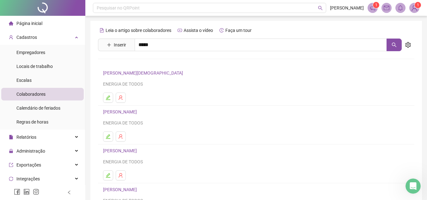
click at [143, 64] on link "[PERSON_NAME]" at bounding box center [127, 63] width 34 height 5
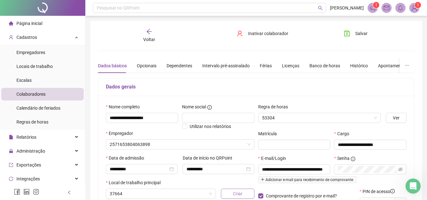
type input "**********"
click at [152, 34] on icon "arrow-left" at bounding box center [149, 31] width 6 height 6
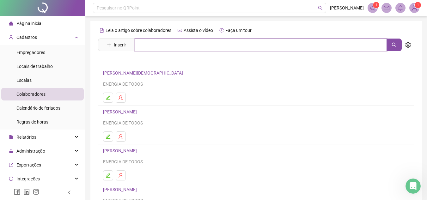
click at [184, 43] on input "text" at bounding box center [261, 45] width 252 height 13
type input "*****"
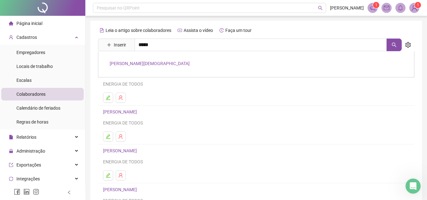
click at [143, 61] on link "[PERSON_NAME][DEMOGRAPHIC_DATA]" at bounding box center [150, 63] width 80 height 5
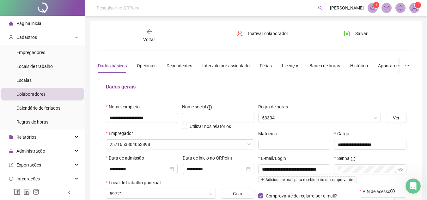
type input "**********"
click at [39, 22] on span "Página inicial" at bounding box center [29, 23] width 26 height 5
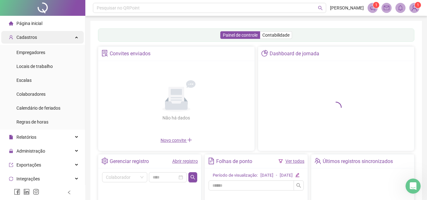
click at [72, 40] on div "Cadastros" at bounding box center [42, 37] width 83 height 13
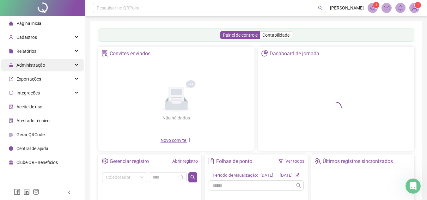
click at [79, 69] on div "Administração" at bounding box center [42, 65] width 83 height 13
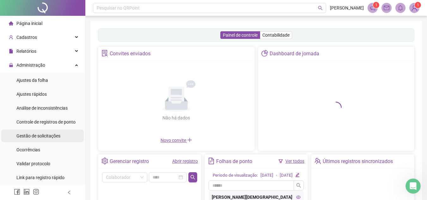
click at [42, 134] on span "Gestão de solicitações" at bounding box center [38, 135] width 44 height 5
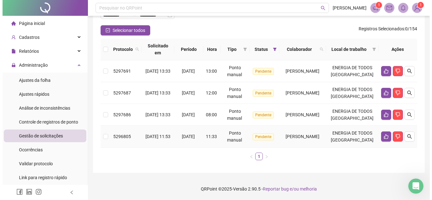
scroll to position [44, 0]
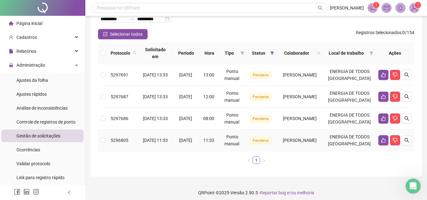
click at [291, 143] on span "[PERSON_NAME]" at bounding box center [300, 140] width 34 height 5
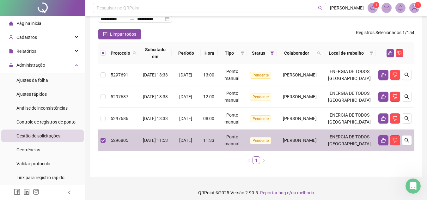
click at [291, 121] on span "[PERSON_NAME]" at bounding box center [300, 118] width 34 height 5
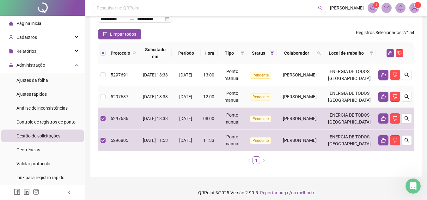
click at [289, 108] on td "[PERSON_NAME]" at bounding box center [300, 97] width 47 height 22
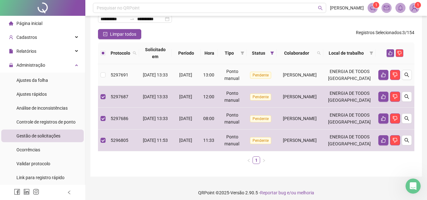
click at [293, 78] on span "[PERSON_NAME]" at bounding box center [300, 74] width 34 height 5
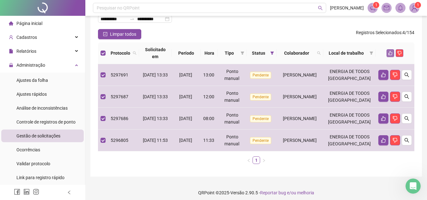
click at [389, 50] on button "button" at bounding box center [391, 53] width 8 height 8
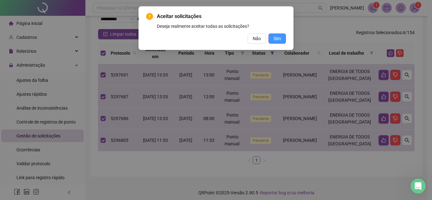
click at [281, 36] on button "Sim" at bounding box center [277, 39] width 17 height 10
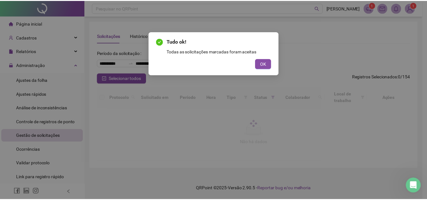
scroll to position [0, 0]
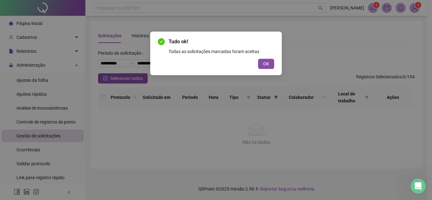
click at [272, 61] on button "OK" at bounding box center [266, 64] width 16 height 10
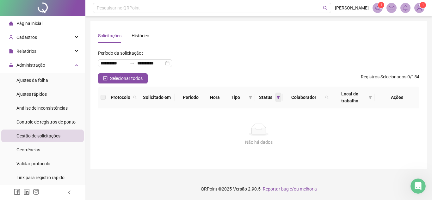
click at [277, 96] on icon "filter" at bounding box center [278, 97] width 3 height 3
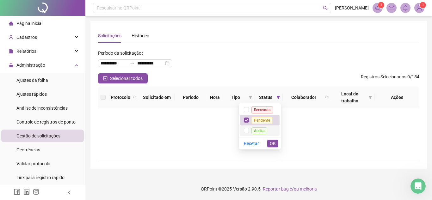
click at [259, 132] on span "Aceita" at bounding box center [259, 130] width 16 height 7
click at [265, 117] on span "Pendente" at bounding box center [261, 120] width 21 height 7
click at [249, 96] on icon "filter" at bounding box center [250, 97] width 3 height 3
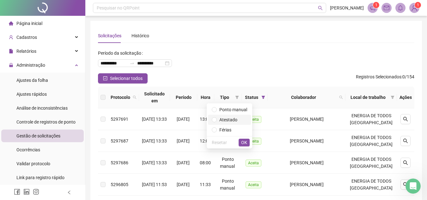
click at [231, 121] on span "Atestado" at bounding box center [229, 119] width 18 height 5
click at [250, 143] on button "OK" at bounding box center [244, 143] width 11 height 8
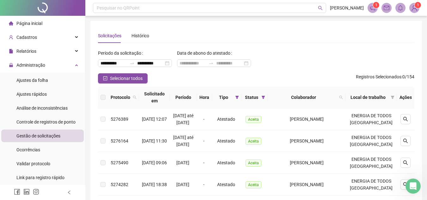
click at [53, 21] on li "Página inicial" at bounding box center [42, 23] width 83 height 13
